Goal: Navigation & Orientation: Find specific page/section

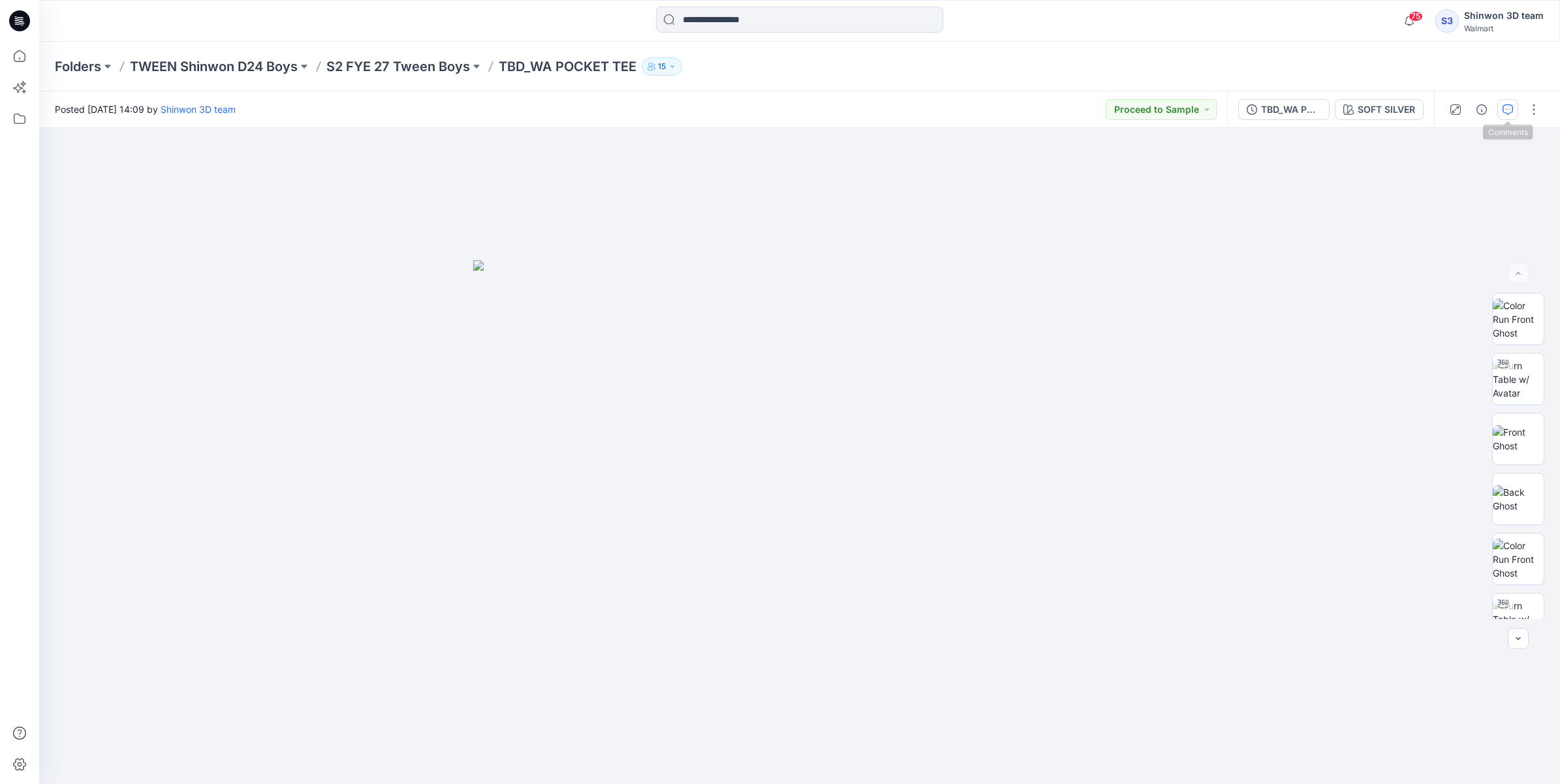
click at [1247, 109] on icon "button" at bounding box center [1507, 109] width 10 height 10
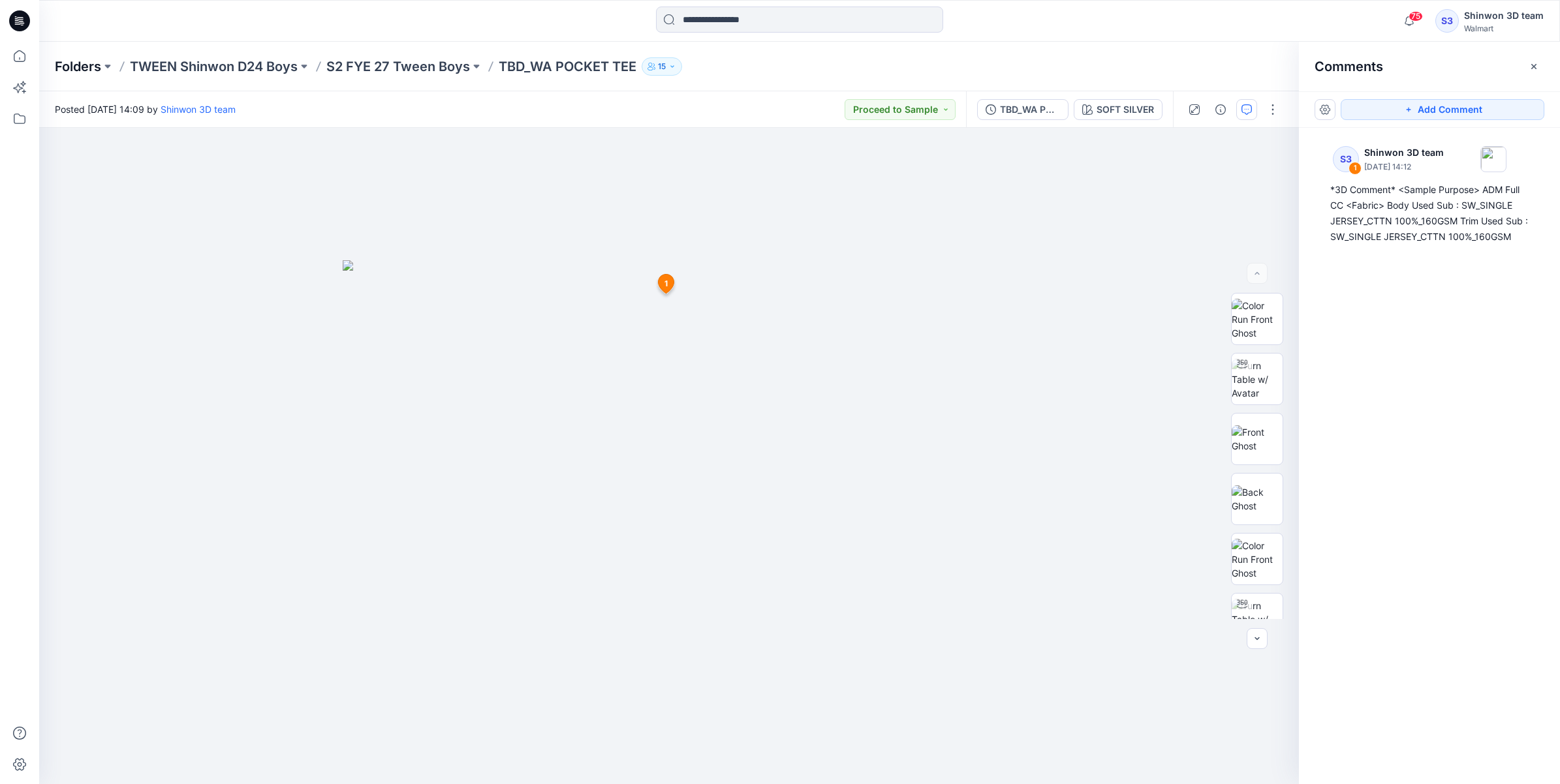
click at [88, 62] on p "Folders" at bounding box center [78, 67] width 47 height 19
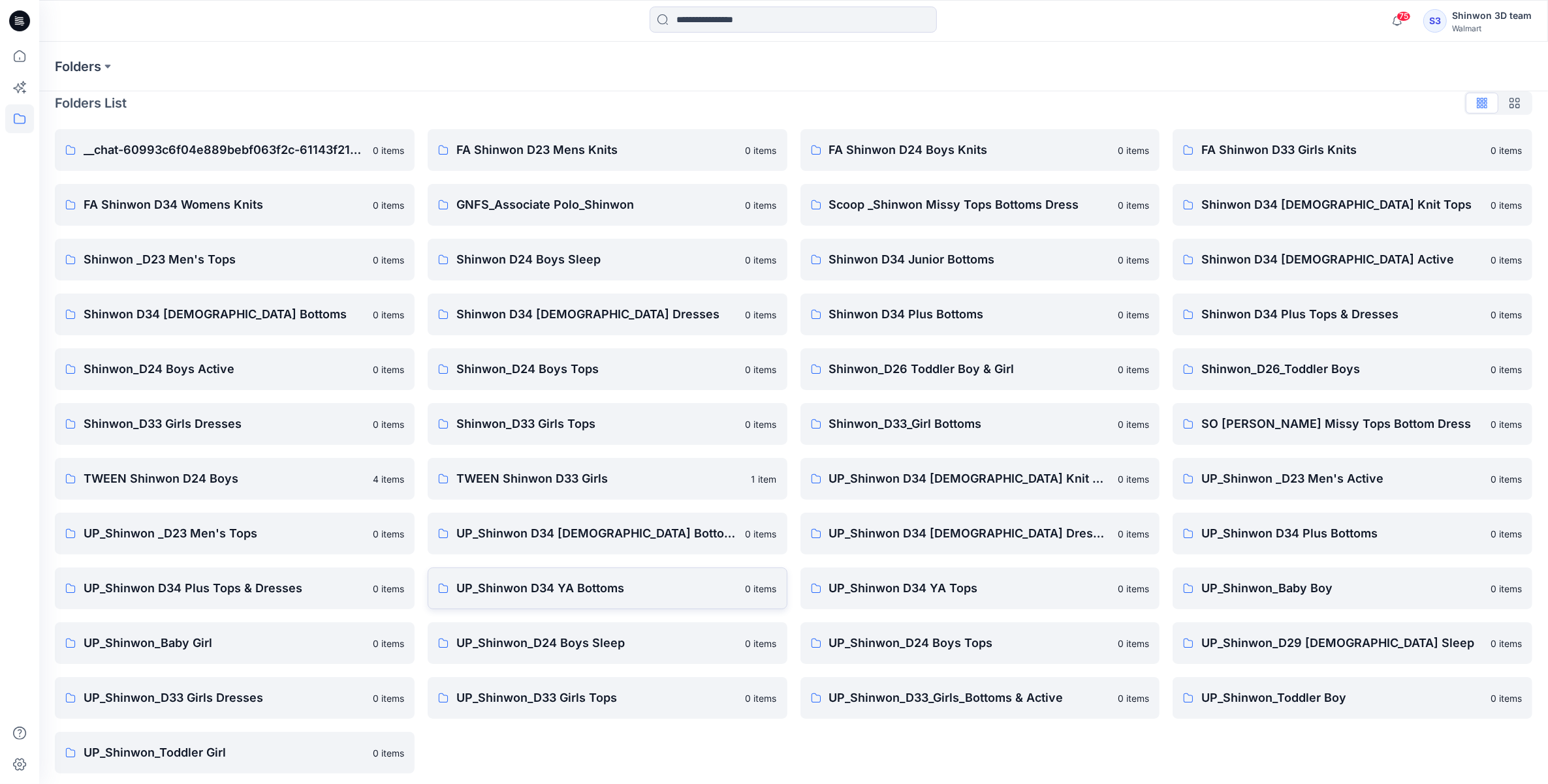
scroll to position [19, 0]
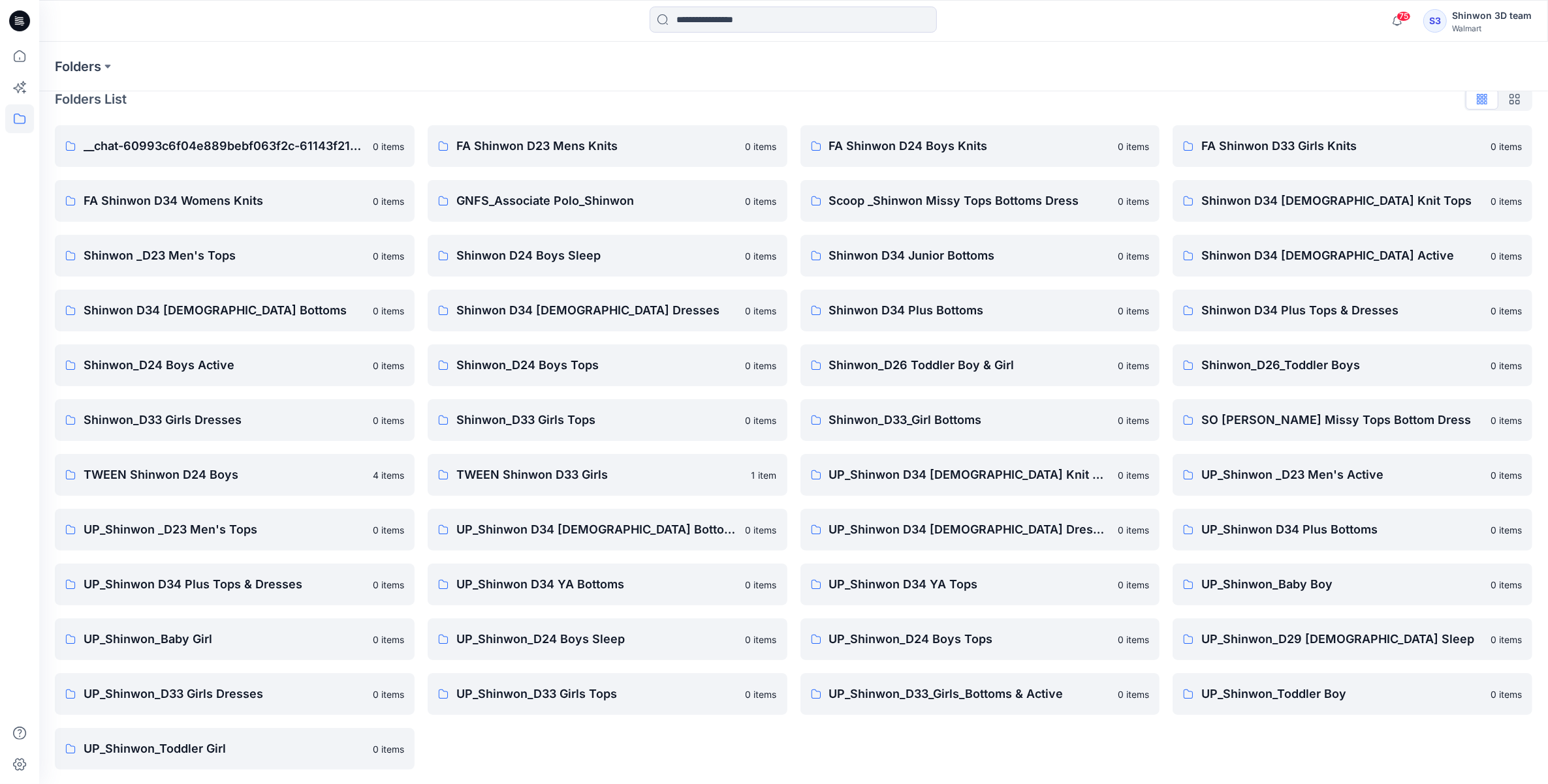
click at [957, 627] on p "UP_Shinwon_D24 Boys Tops" at bounding box center [969, 640] width 281 height 19
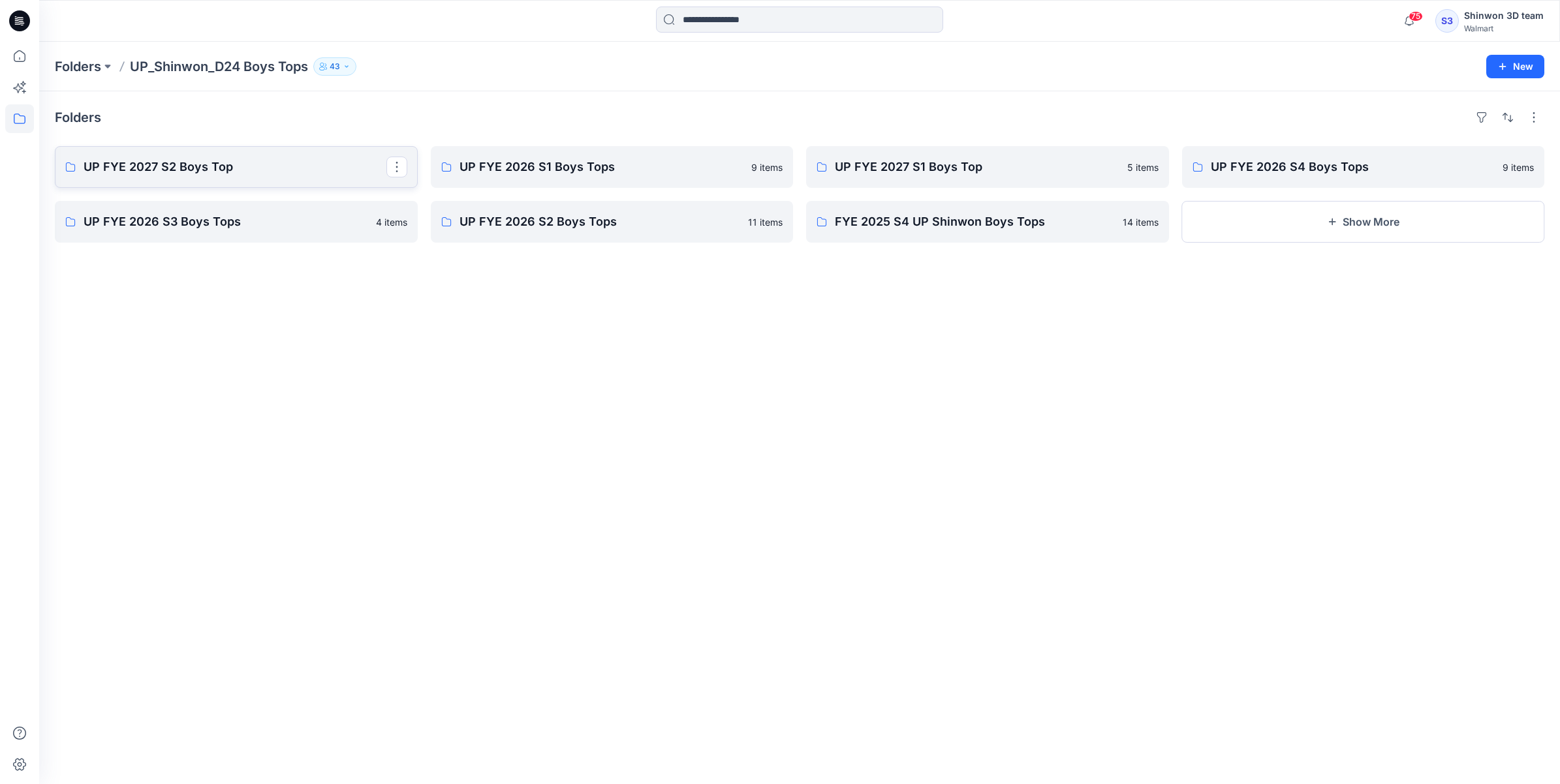
click at [247, 175] on p "UP FYE 2027 S2 Boys Top" at bounding box center [235, 167] width 303 height 19
click at [521, 162] on p "UP FYE 2026 S1 Boys Tops" at bounding box center [611, 167] width 303 height 19
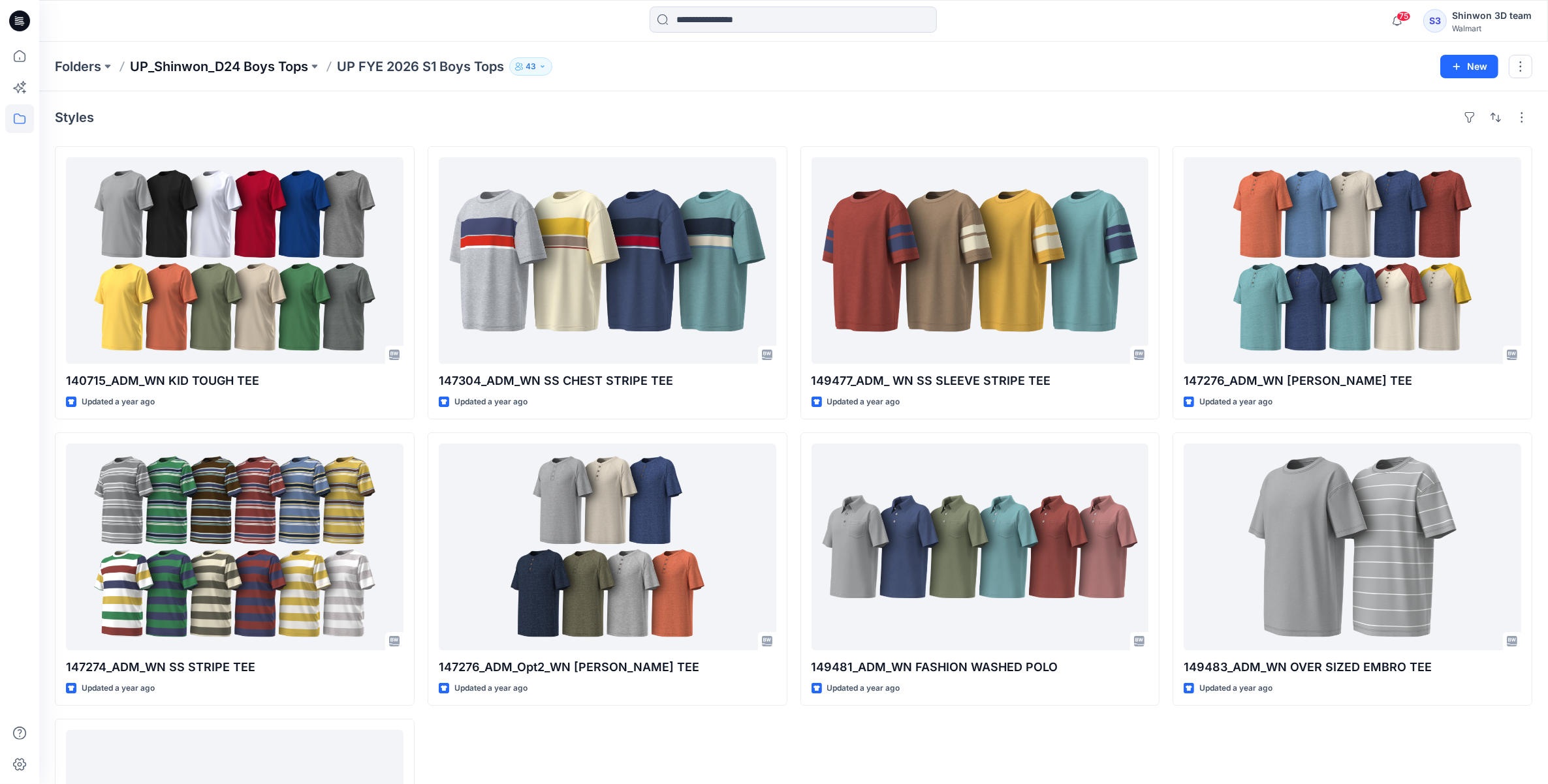
click at [259, 67] on p "UP_Shinwon_D24 Boys Tops" at bounding box center [220, 67] width 179 height 19
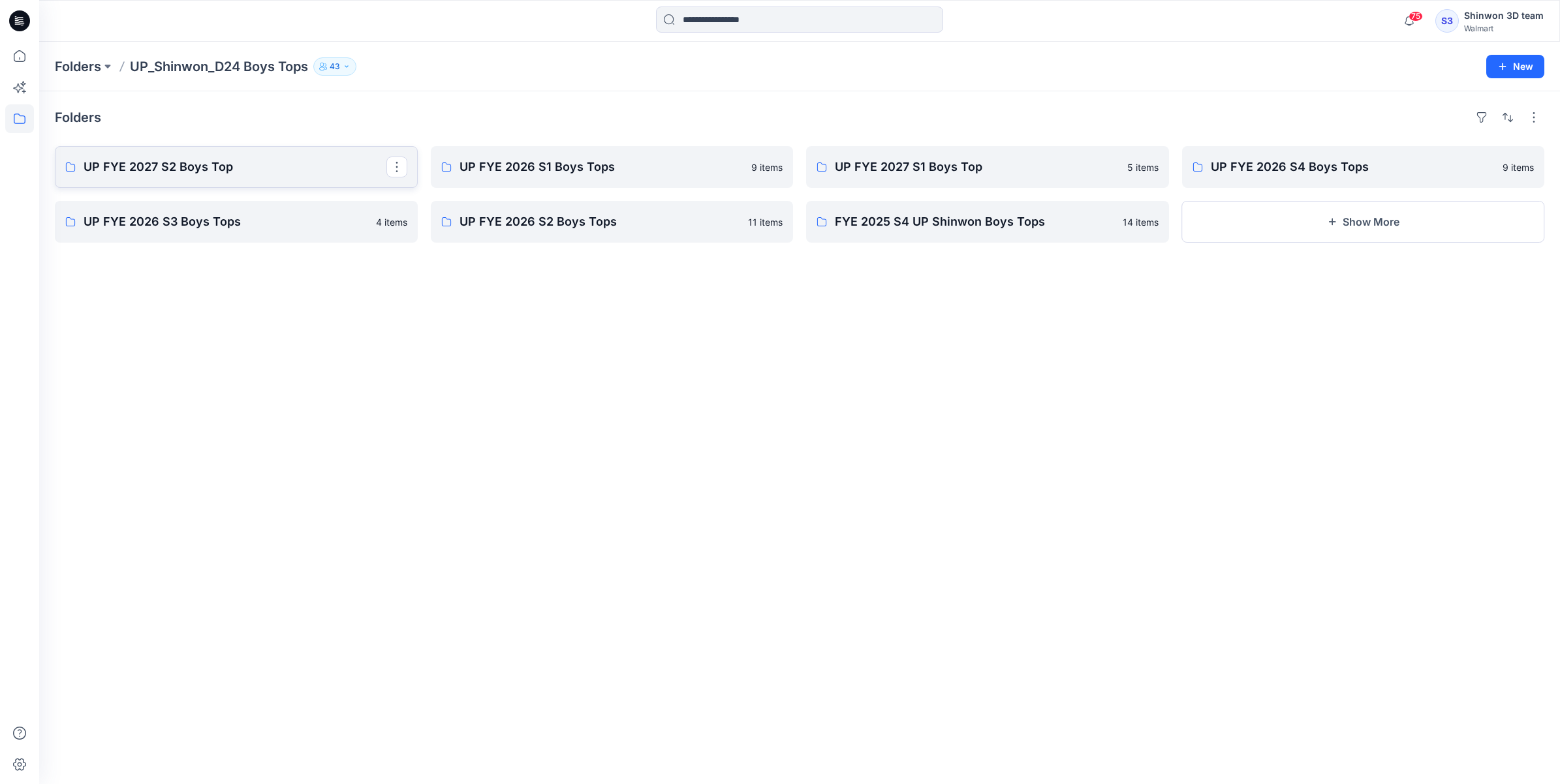
click at [224, 171] on p "UP FYE 2027 S2 Boys Top" at bounding box center [235, 167] width 303 height 19
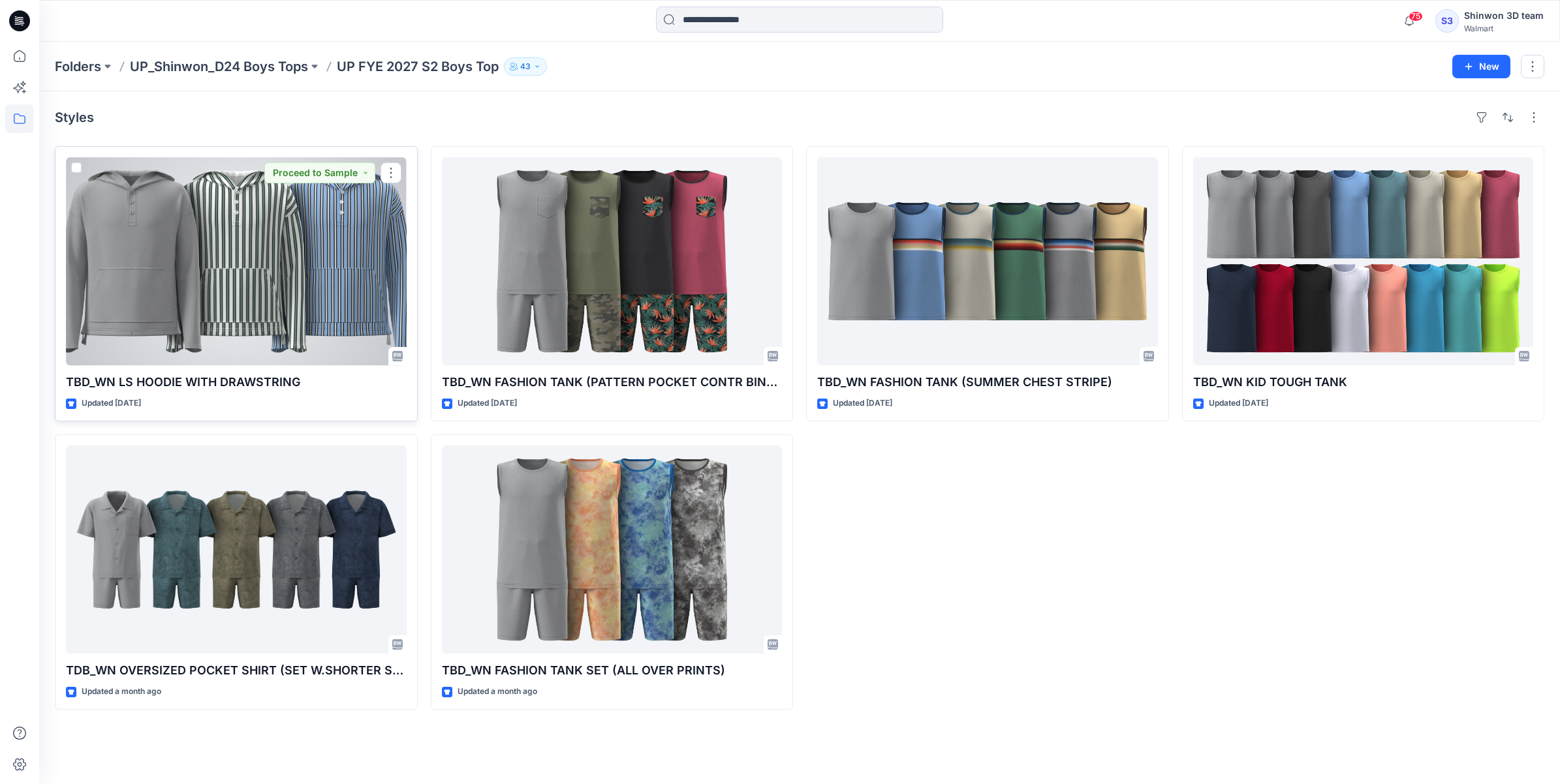
click at [301, 334] on div at bounding box center [236, 261] width 340 height 208
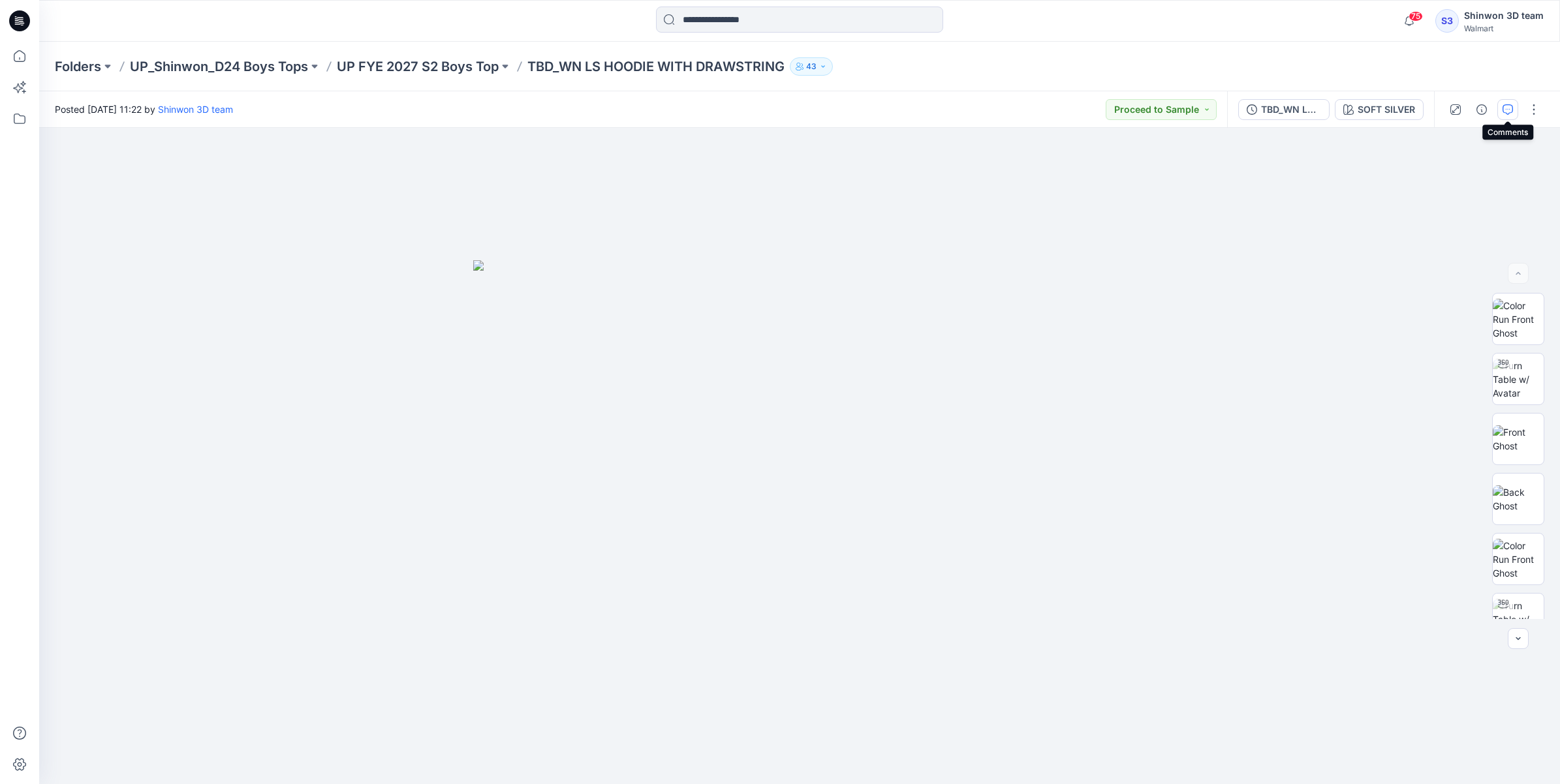
click at [1247, 117] on button "button" at bounding box center [1507, 110] width 20 height 20
